Goal: Task Accomplishment & Management: Manage account settings

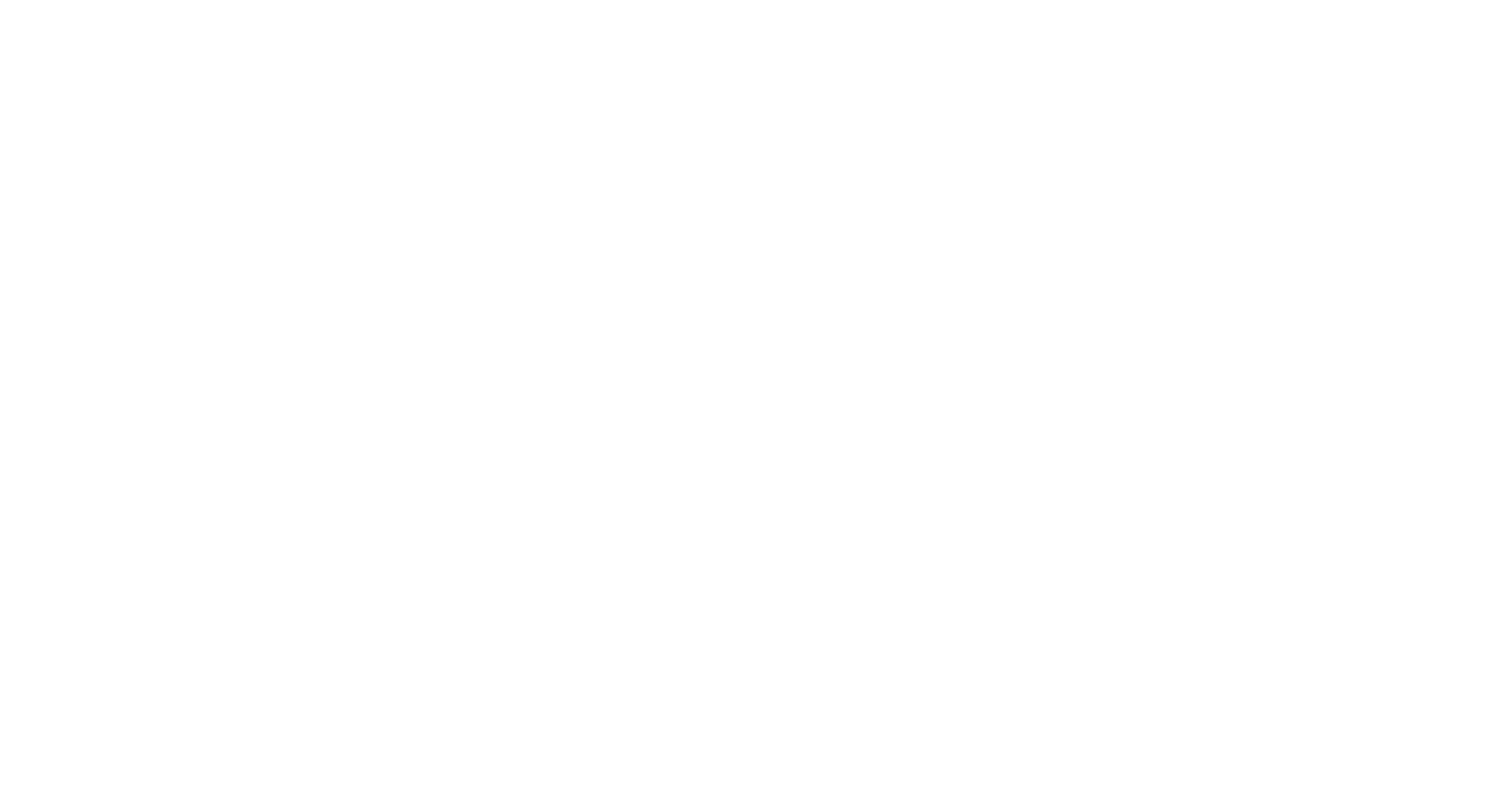
click at [0, 0] on input "text" at bounding box center [0, 0] width 0 height 0
type input "[PERSON_NAME][EMAIL_ADDRESS][DOMAIN_NAME]"
drag, startPoint x: 525, startPoint y: 400, endPoint x: 547, endPoint y: 385, distance: 26.6
click at [0, 0] on input "Sign In" at bounding box center [0, 0] width 0 height 0
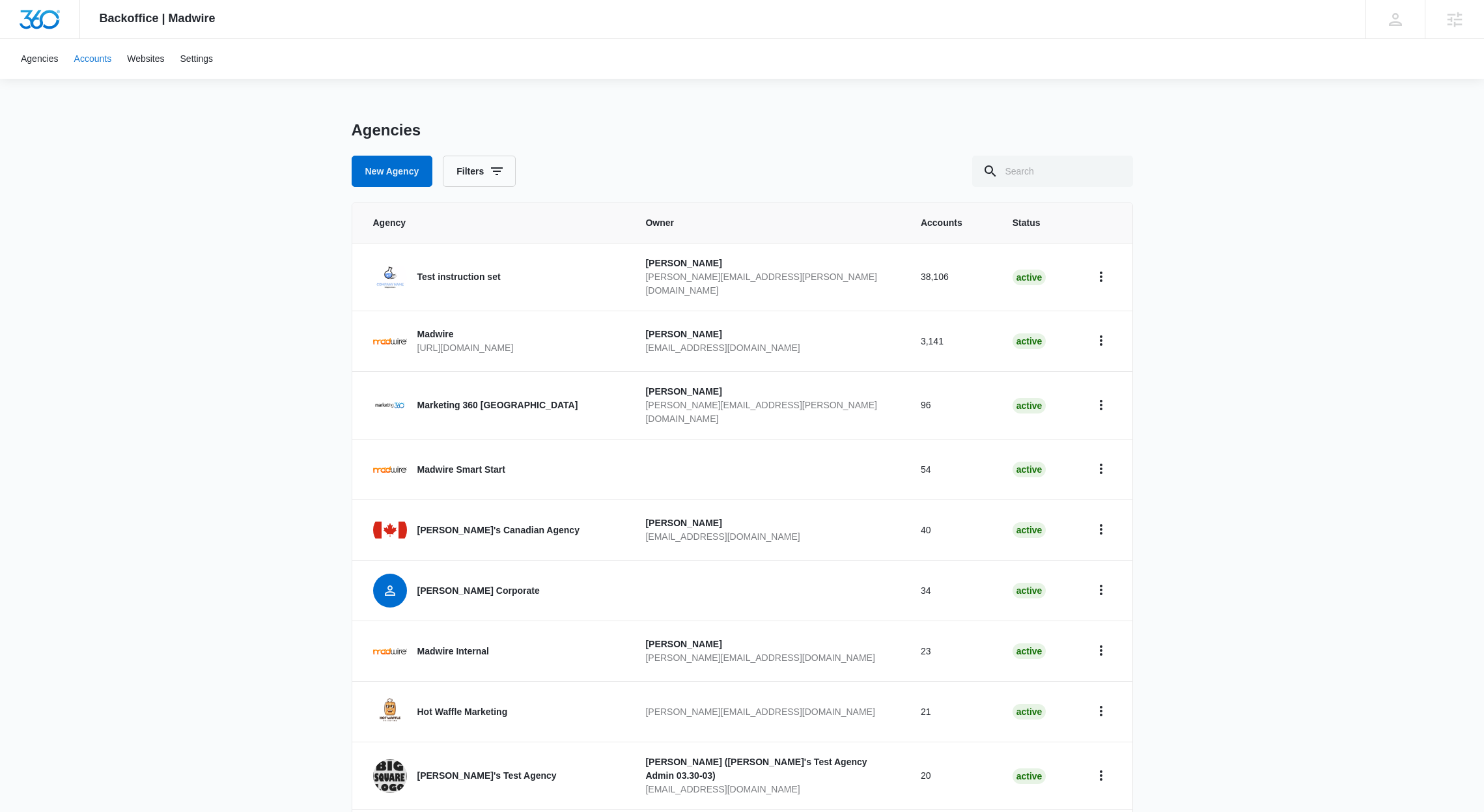
click at [85, 56] on link "Accounts" at bounding box center [93, 59] width 53 height 40
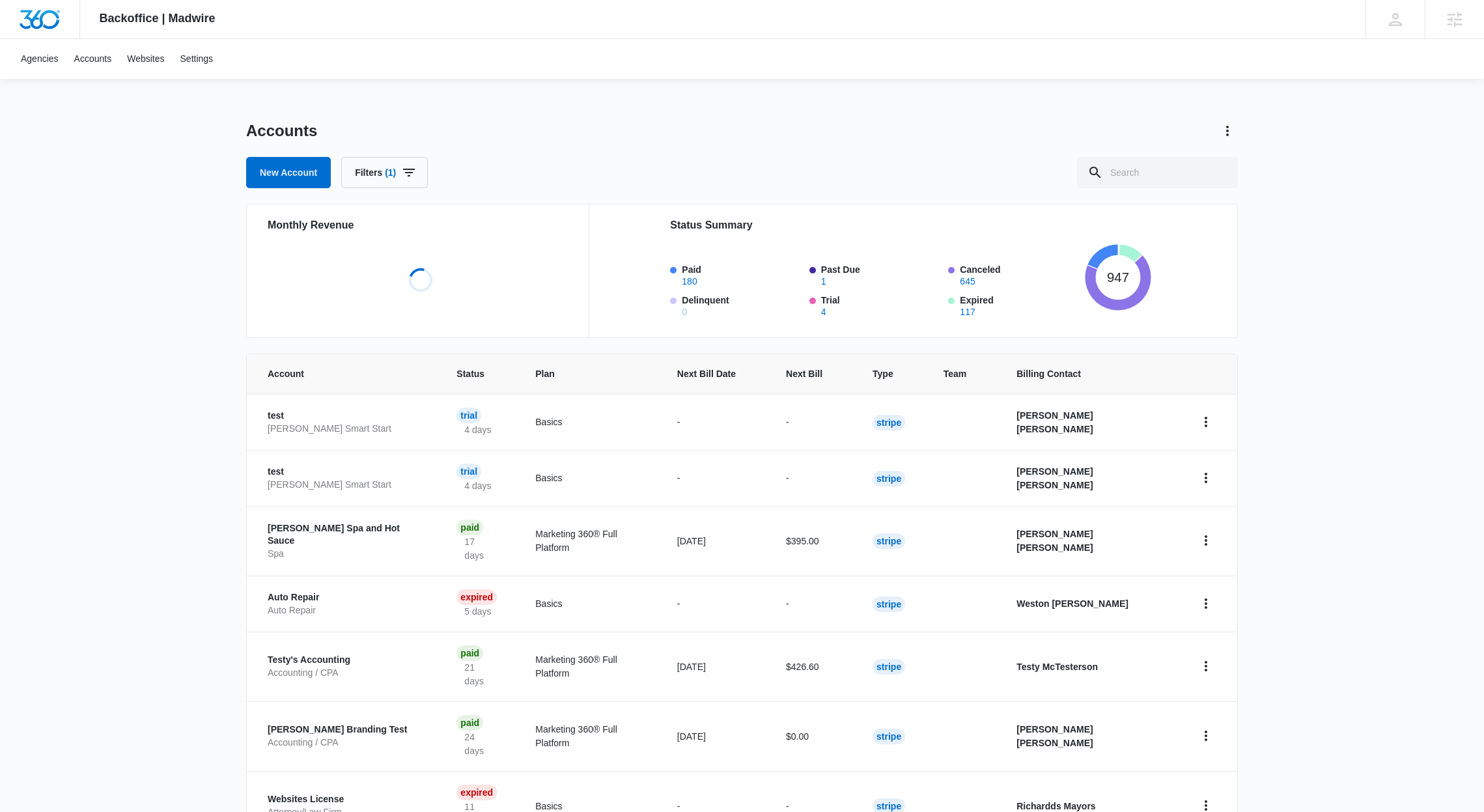
click at [1477, 148] on div "Backoffice | Madwire Apps Settings Richardds Mayors [PERSON_NAME][EMAIL_ADDRESS…" at bounding box center [742, 561] width 1484 height 1122
